Goal: Find specific page/section: Find specific page/section

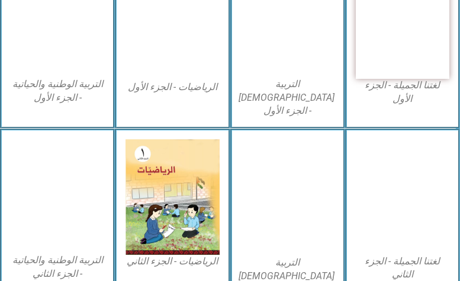
scroll to position [416, 0]
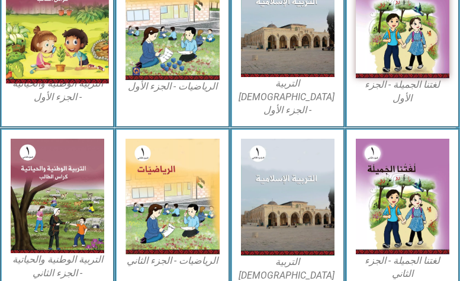
click at [62, 76] on img at bounding box center [57, 20] width 103 height 126
click at [60, 57] on img at bounding box center [57, 20] width 103 height 126
click at [71, 41] on img at bounding box center [57, 20] width 103 height 126
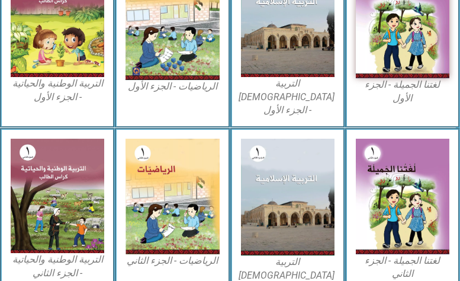
click at [55, 97] on figcaption "التربية الوطنية والحياتية - الجزء الأول​" at bounding box center [58, 90] width 94 height 27
click at [64, 87] on figcaption "التربية الوطنية والحياتية - الجزء الأول​" at bounding box center [58, 90] width 94 height 27
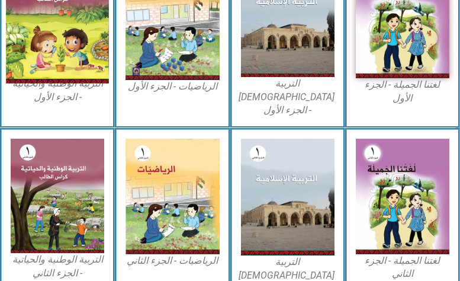
click at [87, 52] on img at bounding box center [57, 20] width 103 height 126
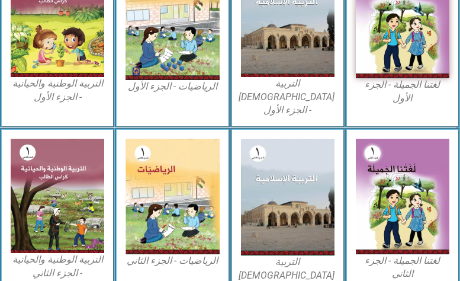
click at [62, 78] on figcaption "التربية الوطنية والحياتية - الجزء الأول​" at bounding box center [58, 90] width 94 height 27
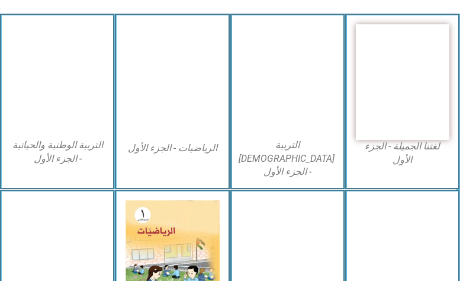
scroll to position [356, 0]
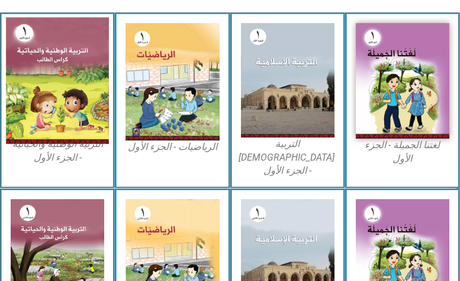
click at [31, 87] on img at bounding box center [57, 80] width 103 height 126
click at [78, 87] on img at bounding box center [57, 80] width 103 height 126
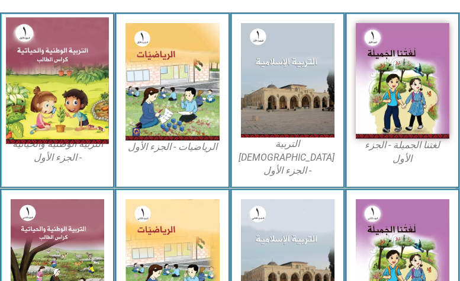
click at [78, 87] on img at bounding box center [57, 80] width 103 height 126
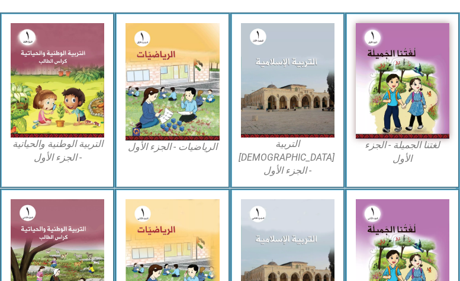
click at [45, 159] on figcaption "التربية الوطنية والحياتية - الجزء الأول​" at bounding box center [58, 150] width 94 height 27
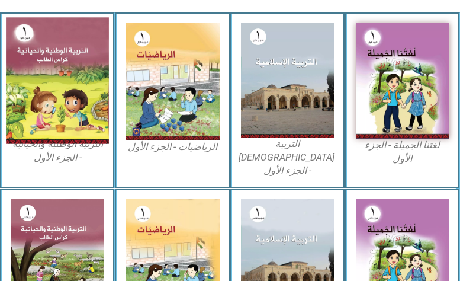
click at [87, 119] on img at bounding box center [57, 80] width 103 height 126
drag, startPoint x: 86, startPoint y: 119, endPoint x: 76, endPoint y: 95, distance: 26.1
click at [76, 95] on img at bounding box center [57, 80] width 103 height 126
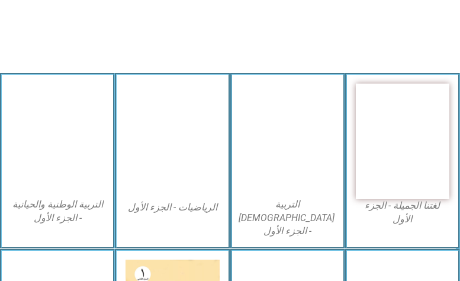
scroll to position [296, 0]
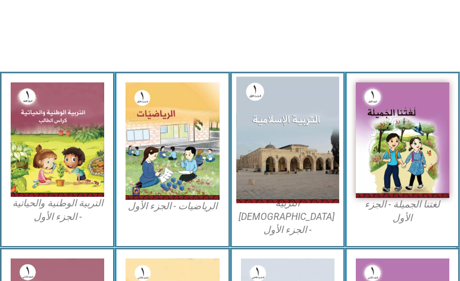
click at [281, 141] on img at bounding box center [287, 139] width 103 height 126
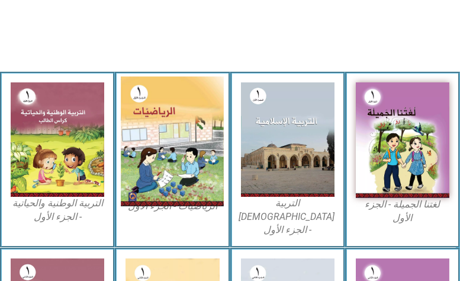
click at [163, 151] on img at bounding box center [172, 140] width 103 height 129
click at [161, 152] on img at bounding box center [172, 140] width 103 height 129
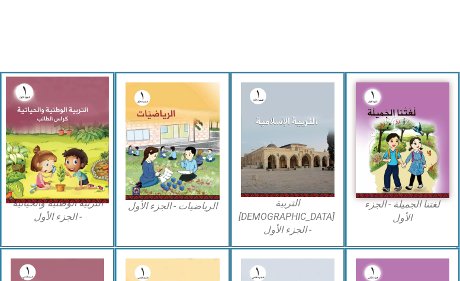
click at [20, 143] on img at bounding box center [57, 139] width 103 height 126
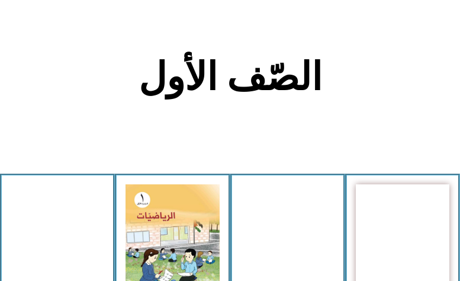
scroll to position [237, 0]
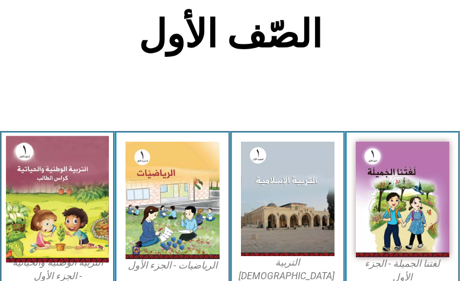
click at [53, 204] on img at bounding box center [57, 199] width 103 height 126
drag, startPoint x: 80, startPoint y: 187, endPoint x: 71, endPoint y: 194, distance: 12.2
click at [71, 194] on img at bounding box center [57, 199] width 103 height 126
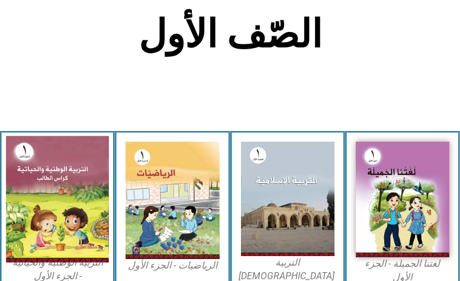
click at [71, 194] on img at bounding box center [57, 199] width 103 height 126
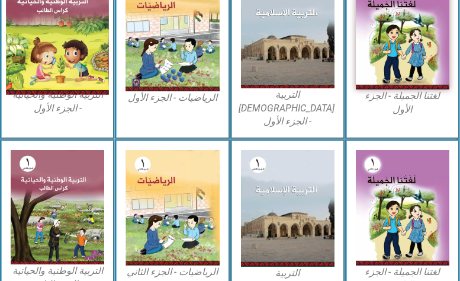
scroll to position [416, 0]
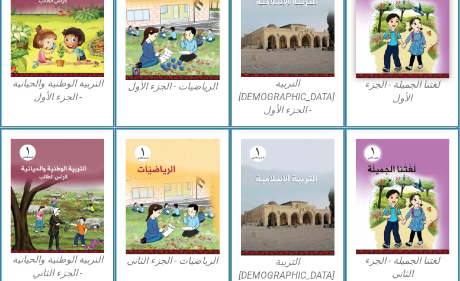
click at [67, 94] on figcaption "التربية الوطنية والحياتية - الجزء الأول​" at bounding box center [58, 90] width 94 height 27
click at [66, 95] on figcaption "التربية الوطنية والحياتية - الجزء الأول​" at bounding box center [58, 90] width 94 height 27
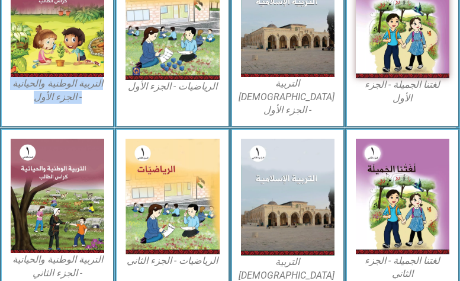
click at [66, 95] on figcaption "التربية الوطنية والحياتية - الجزء الأول​" at bounding box center [58, 90] width 94 height 27
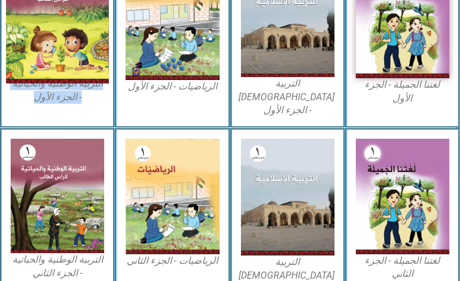
click at [56, 52] on img at bounding box center [57, 20] width 103 height 126
click at [57, 52] on img at bounding box center [57, 20] width 103 height 126
click at [39, 56] on img at bounding box center [57, 20] width 103 height 126
click at [63, 60] on img at bounding box center [57, 20] width 103 height 126
